Goal: Task Accomplishment & Management: Use online tool/utility

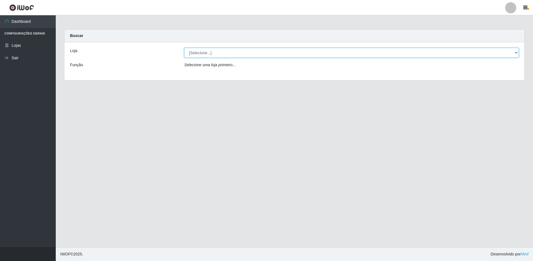
click at [218, 53] on select "[Selecione...] Extrabom - Loja 51 Gaivotas" at bounding box center [351, 53] width 334 height 10
select select "469"
click at [184, 48] on select "[Selecione...] Extrabom - Loja 51 Gaivotas" at bounding box center [351, 53] width 334 height 10
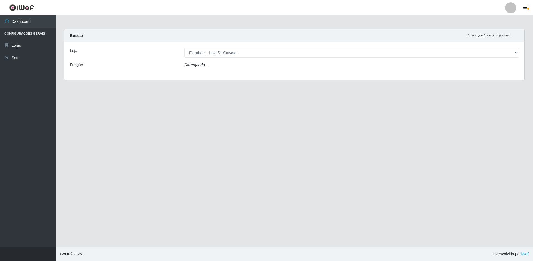
click at [220, 68] on div "Carregando..." at bounding box center [351, 66] width 343 height 8
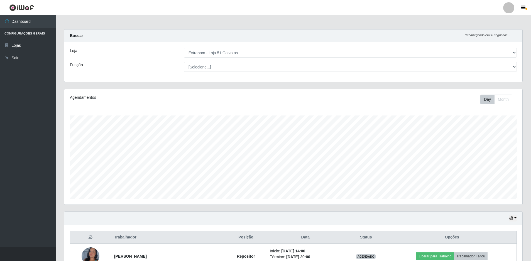
scroll to position [116, 458]
click at [217, 67] on select "[Selecione...] Repositor Repositor + Repositor ++" at bounding box center [350, 67] width 333 height 10
click at [218, 68] on select "[Selecione...] Repositor Repositor + Repositor ++" at bounding box center [350, 67] width 333 height 10
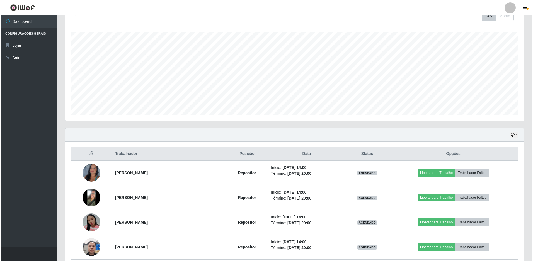
scroll to position [133, 0]
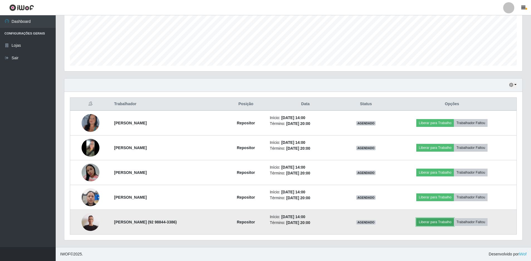
click at [429, 223] on button "Liberar para Trabalho" at bounding box center [435, 222] width 38 height 8
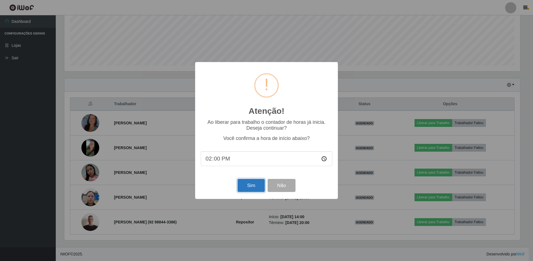
click at [252, 186] on button "Sim" at bounding box center [250, 185] width 27 height 13
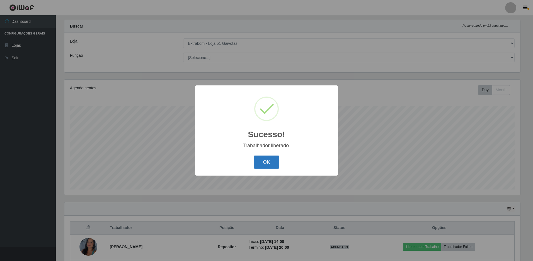
click at [260, 160] on button "OK" at bounding box center [266, 162] width 26 height 13
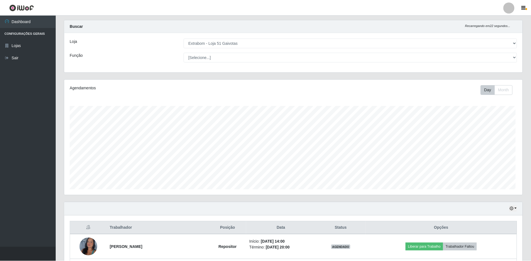
scroll to position [116, 458]
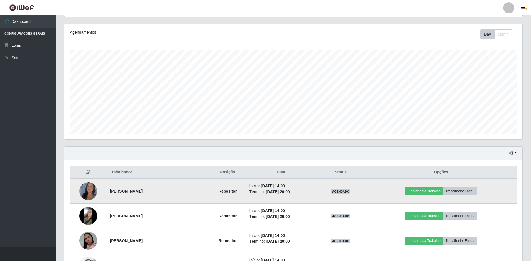
drag, startPoint x: 369, startPoint y: 212, endPoint x: 379, endPoint y: 201, distance: 15.2
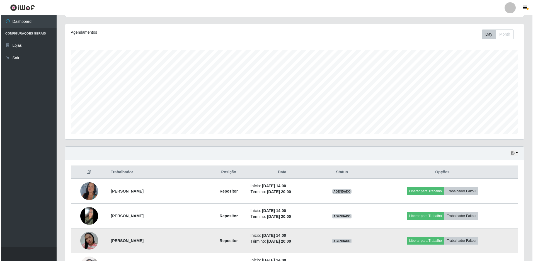
scroll to position [121, 0]
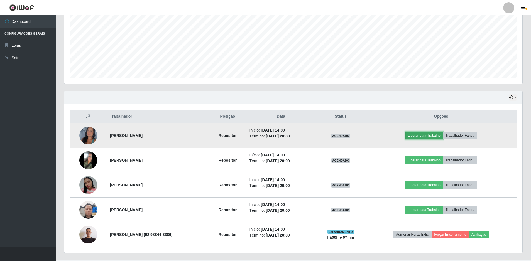
click at [420, 137] on button "Liberar para Trabalho" at bounding box center [425, 136] width 38 height 8
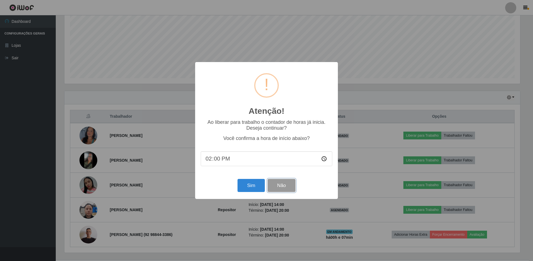
click at [274, 186] on button "Não" at bounding box center [281, 185] width 28 height 13
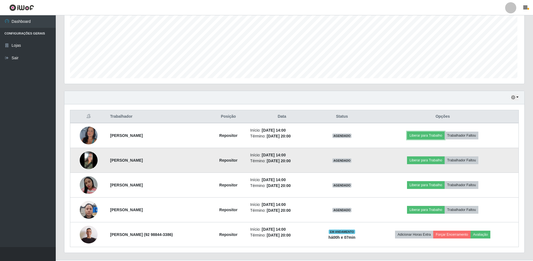
scroll to position [116, 458]
click at [416, 160] on button "Liberar para Trabalho" at bounding box center [425, 161] width 38 height 8
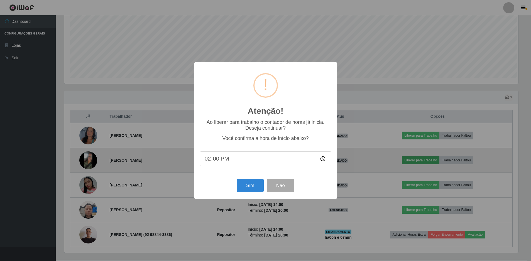
scroll to position [116, 455]
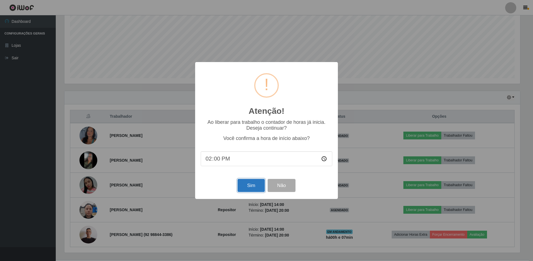
click at [257, 183] on button "Sim" at bounding box center [250, 185] width 27 height 13
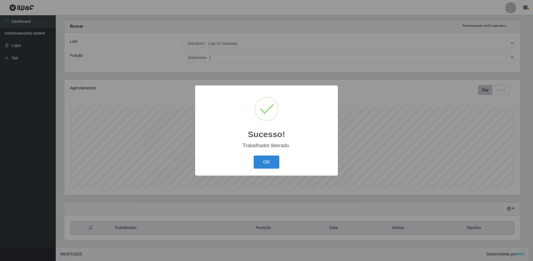
click at [419, 184] on div "Sucesso! × Trabalhador liberado. OK Cancel" at bounding box center [266, 130] width 533 height 261
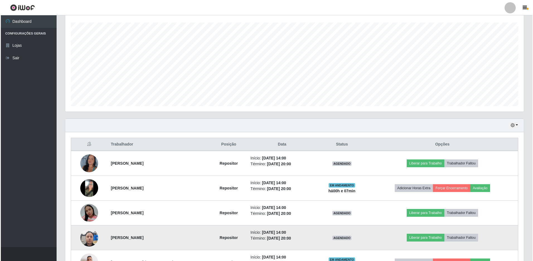
scroll to position [133, 0]
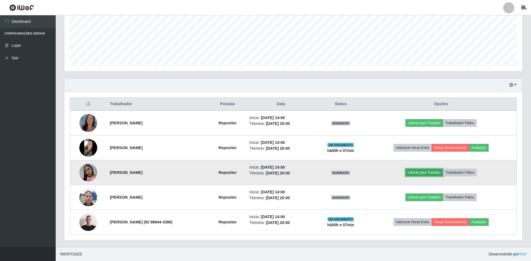
click at [419, 172] on button "Liberar para Trabalho" at bounding box center [425, 173] width 38 height 8
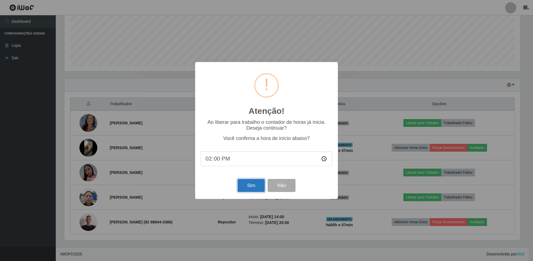
click at [250, 191] on button "Sim" at bounding box center [250, 185] width 27 height 13
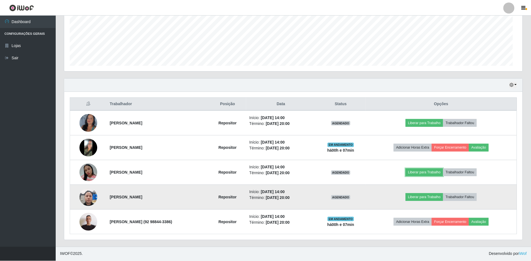
scroll to position [0, 0]
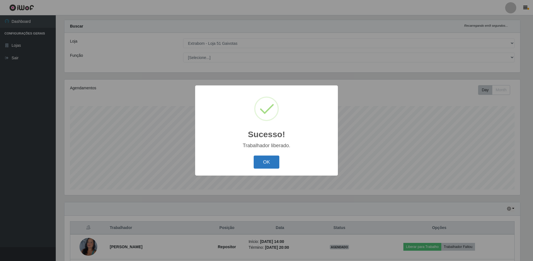
click at [265, 162] on button "OK" at bounding box center [266, 162] width 26 height 13
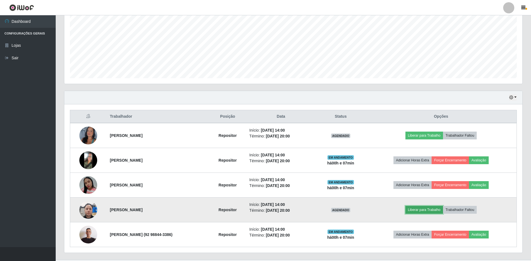
click at [419, 209] on button "Liberar para Trabalho" at bounding box center [425, 210] width 38 height 8
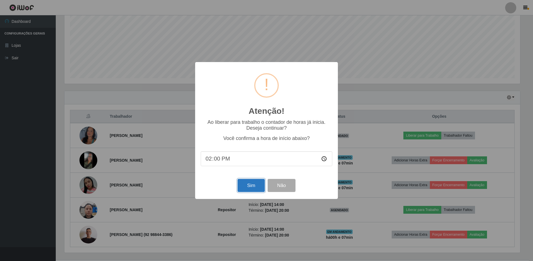
click at [261, 187] on button "Sim" at bounding box center [250, 185] width 27 height 13
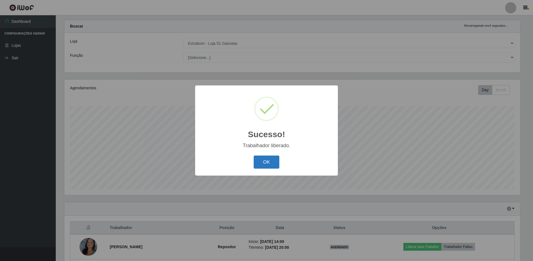
click at [277, 163] on button "OK" at bounding box center [266, 162] width 26 height 13
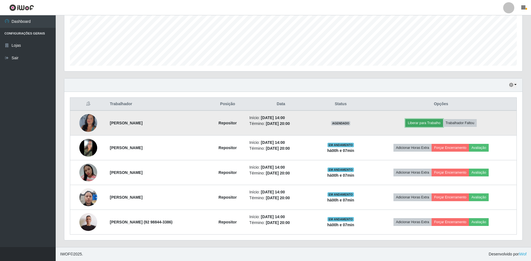
click at [433, 123] on button "Liberar para Trabalho" at bounding box center [425, 123] width 38 height 8
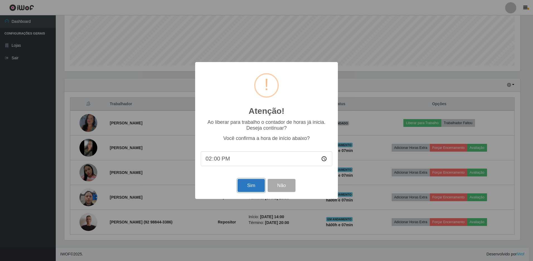
click at [244, 190] on button "Sim" at bounding box center [250, 185] width 27 height 13
